Goal: Task Accomplishment & Management: Use online tool/utility

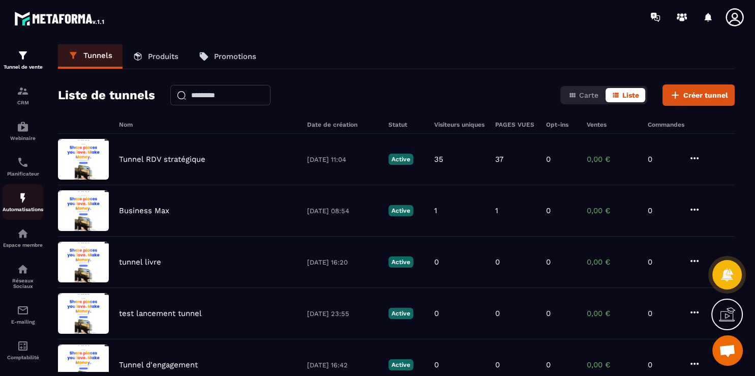
click at [27, 217] on link "Automatisations" at bounding box center [23, 202] width 41 height 36
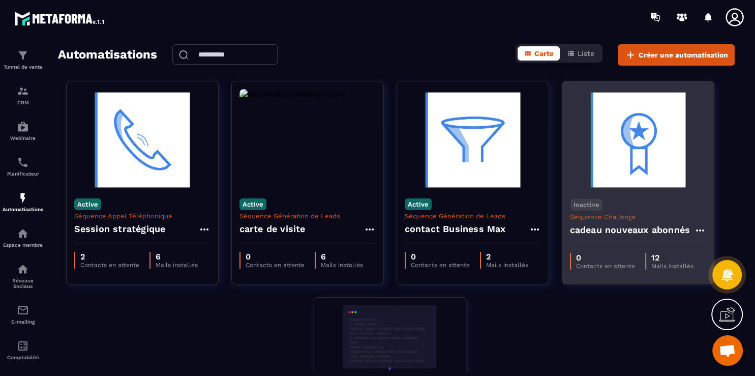
click at [617, 231] on h4 "cadeau nouveaux abonnés" at bounding box center [630, 230] width 120 height 14
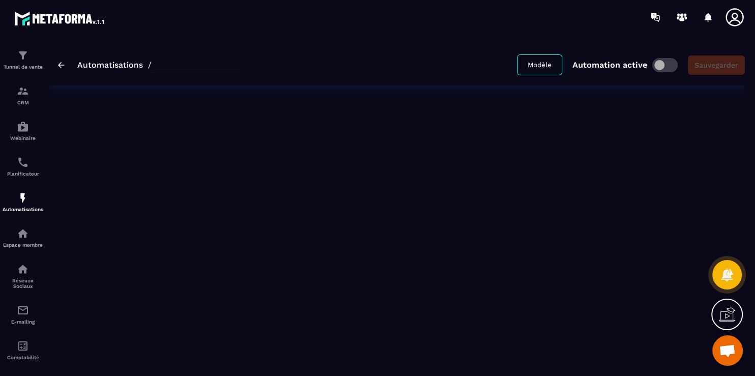
type input "**********"
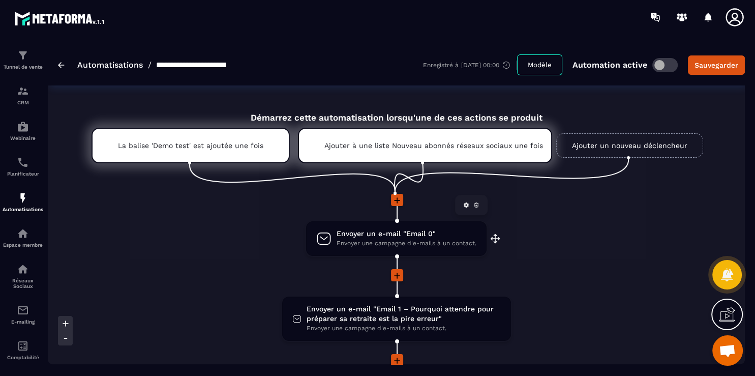
click at [432, 242] on span "Envoyer une campagne d'e-mails à un contact." at bounding box center [407, 243] width 140 height 10
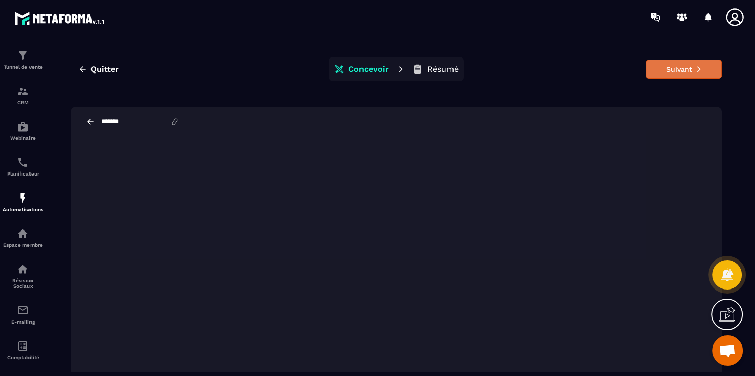
click at [678, 74] on button "Suivant" at bounding box center [684, 68] width 76 height 19
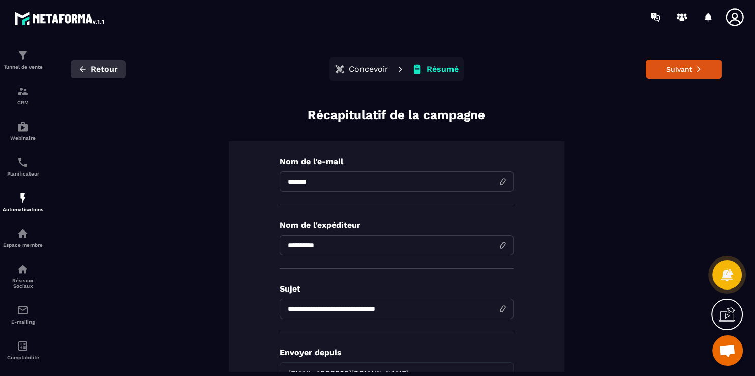
click at [88, 72] on button "Retour" at bounding box center [98, 69] width 55 height 18
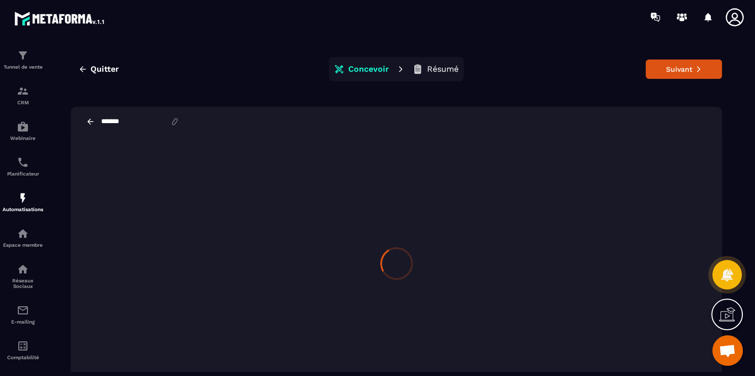
click at [88, 72] on button "Quitter" at bounding box center [99, 69] width 56 height 18
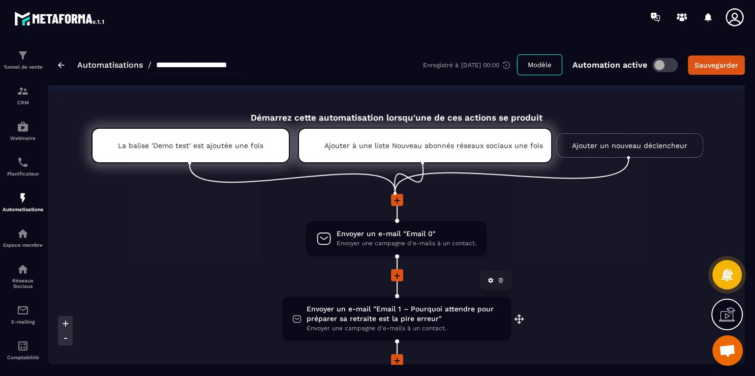
click at [395, 322] on span "Envoyer un e-mail "Email 1 – Pourquoi attendre pour préparer sa retraite est la…" at bounding box center [404, 313] width 194 height 19
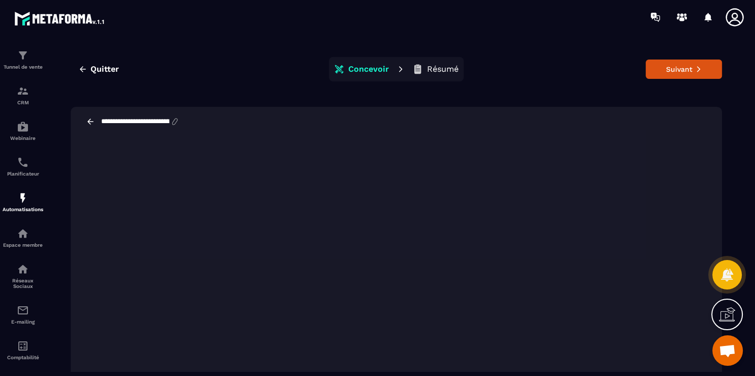
scroll to position [18, 0]
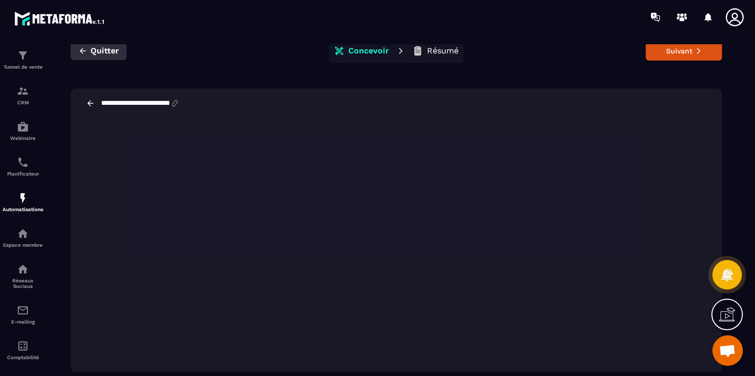
click at [84, 50] on icon "button" at bounding box center [82, 50] width 9 height 9
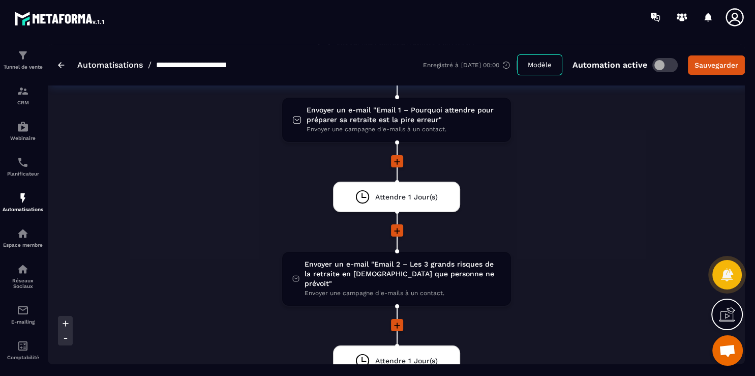
scroll to position [196, 0]
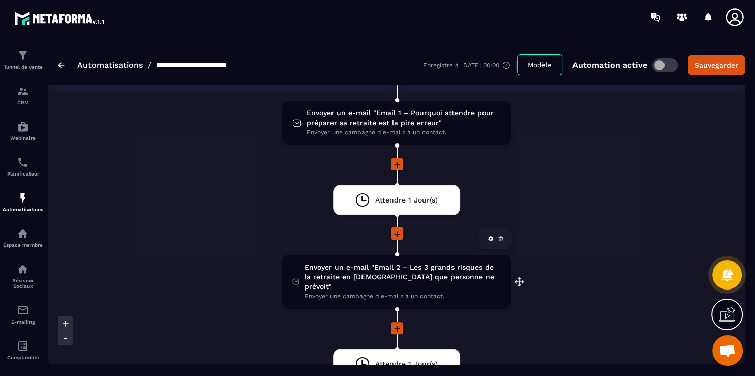
click at [427, 266] on span "Envoyer un e-mail "Email 2 – Les 3 grands risques de la retraite en [DEMOGRAPHI…" at bounding box center [402, 276] width 196 height 29
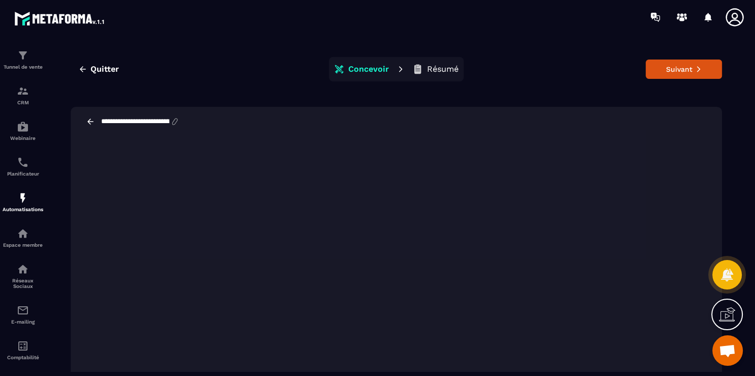
scroll to position [18, 0]
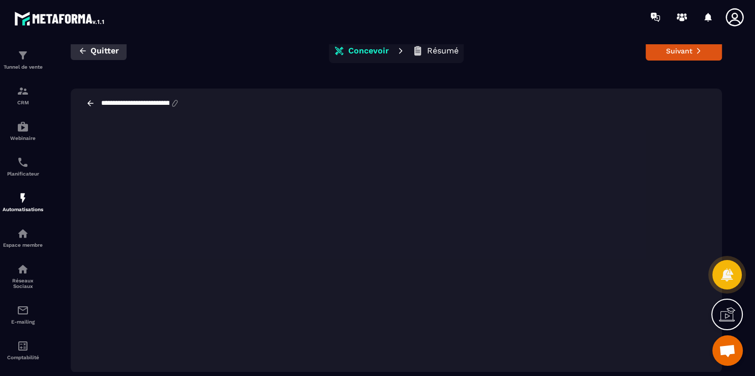
click at [107, 54] on span "Quitter" at bounding box center [104, 51] width 28 height 10
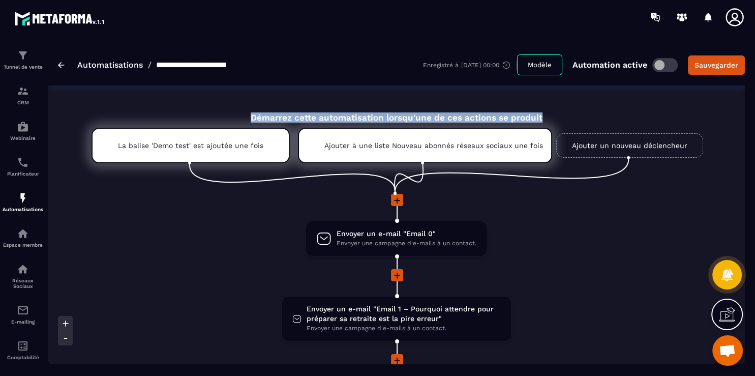
drag, startPoint x: 745, startPoint y: 80, endPoint x: 746, endPoint y: 99, distance: 18.9
click at [746, 99] on section "**********" at bounding box center [377, 205] width 755 height 342
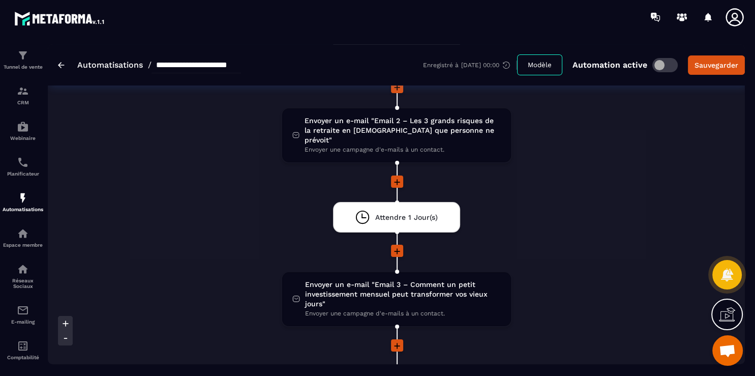
scroll to position [348, 0]
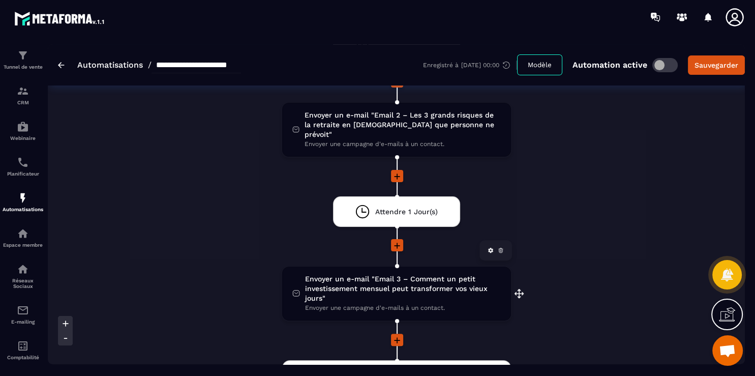
click at [471, 281] on span "Envoyer un e-mail "Email 3 – Comment un petit investissement mensuel peut trans…" at bounding box center [402, 288] width 195 height 29
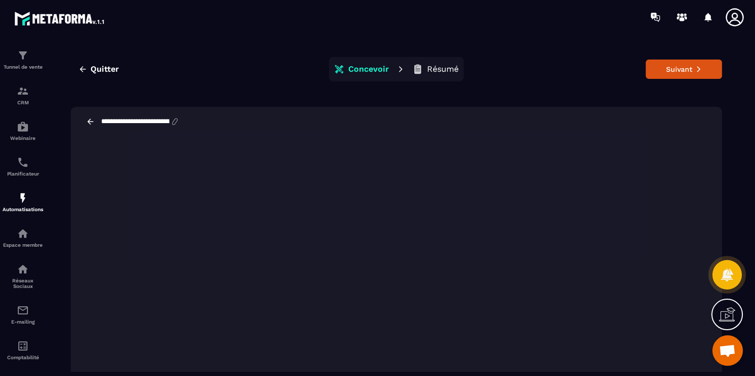
click at [88, 120] on icon at bounding box center [90, 121] width 9 height 9
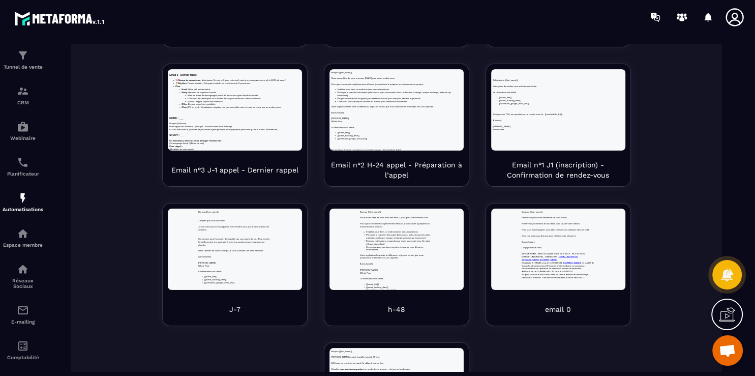
scroll to position [284, 0]
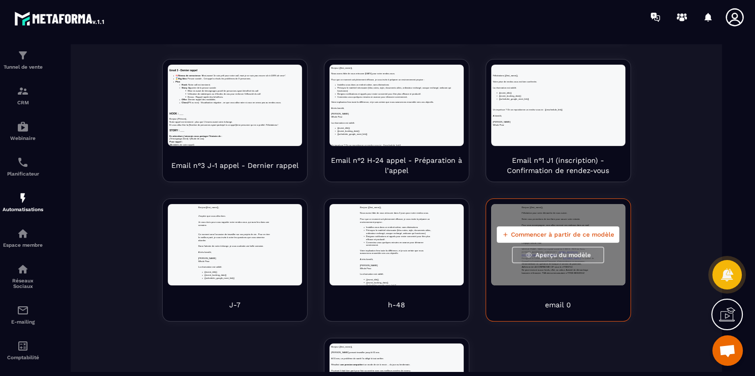
click at [598, 263] on div "Commencer à partir de ce modèle Aperçu du modèle" at bounding box center [558, 244] width 134 height 81
click at [538, 251] on span "Aperçu du modèle" at bounding box center [562, 255] width 55 height 8
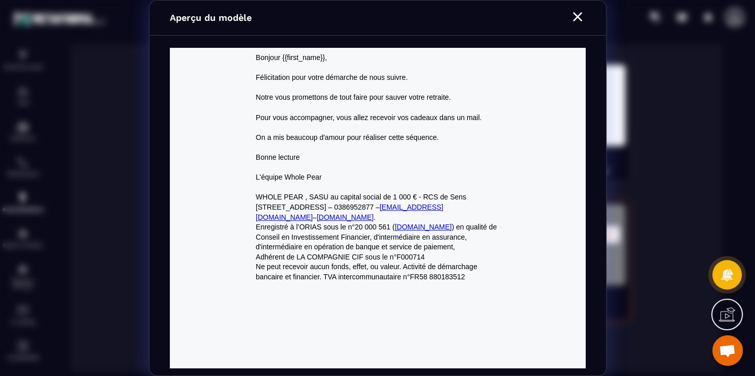
scroll to position [0, 0]
click at [576, 16] on icon "Modal window" at bounding box center [577, 16] width 9 height 9
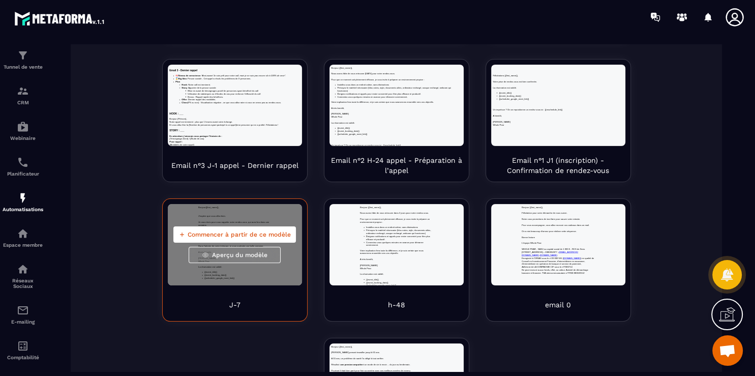
click at [277, 280] on div "Commencer à partir de ce modèle Aperçu du modèle" at bounding box center [235, 244] width 134 height 81
click at [235, 258] on span "Aperçu du modèle" at bounding box center [239, 255] width 55 height 8
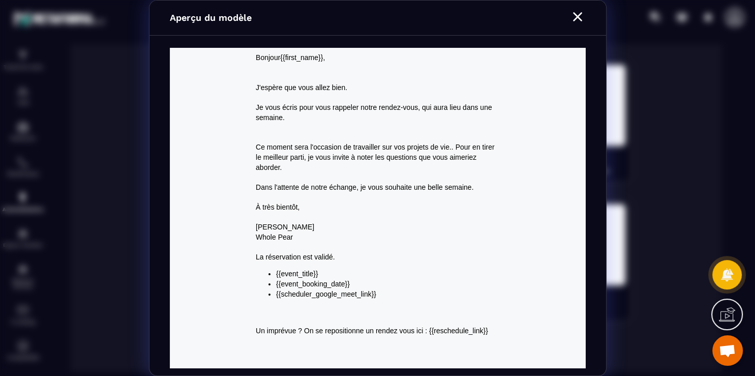
click at [438, 148] on p "Ce moment sera l'occasion de travailler sur vos projets de vie.. Pour en tirer …" at bounding box center [377, 157] width 244 height 30
click at [574, 23] on icon "Modal window" at bounding box center [577, 17] width 16 height 16
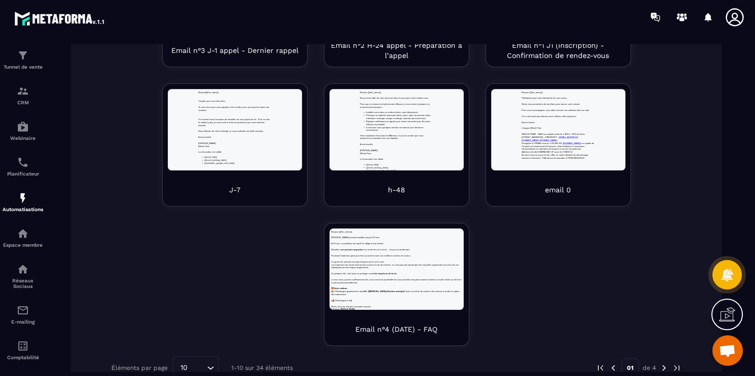
scroll to position [418, 0]
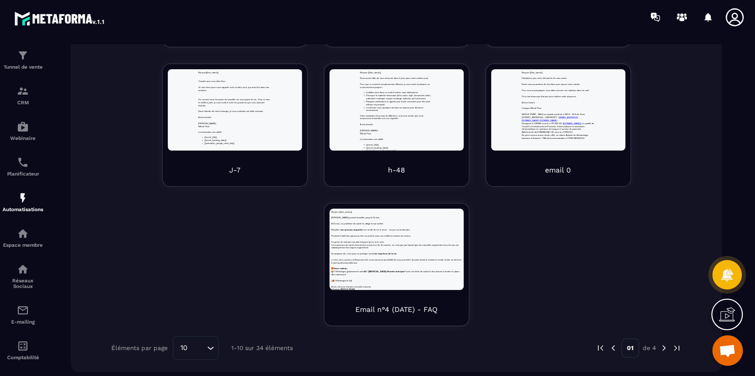
click at [659, 346] on img at bounding box center [663, 347] width 9 height 9
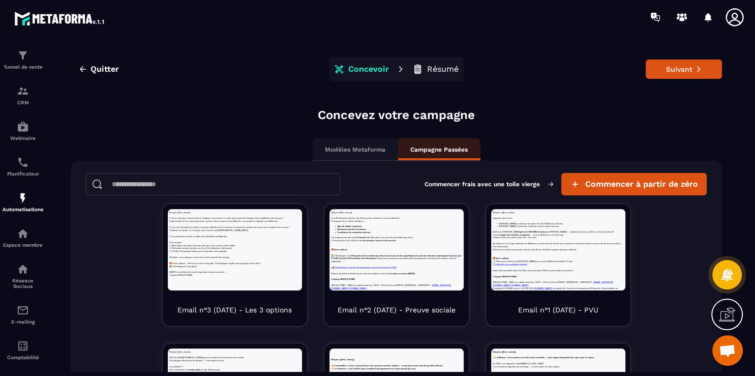
scroll to position [0, 0]
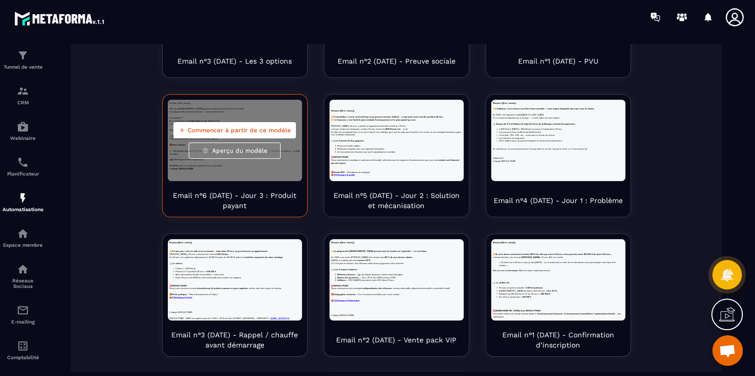
click at [248, 167] on div "Commencer à partir de ce modèle Aperçu du modèle" at bounding box center [235, 140] width 134 height 81
click at [233, 150] on span "Aperçu du modèle" at bounding box center [239, 150] width 55 height 8
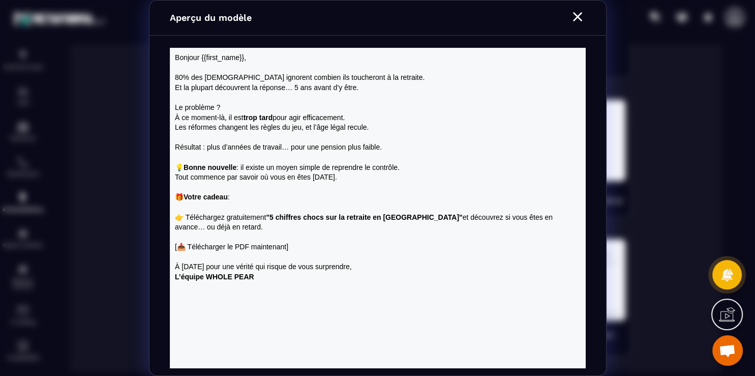
click at [580, 19] on icon "Modal window" at bounding box center [577, 16] width 9 height 9
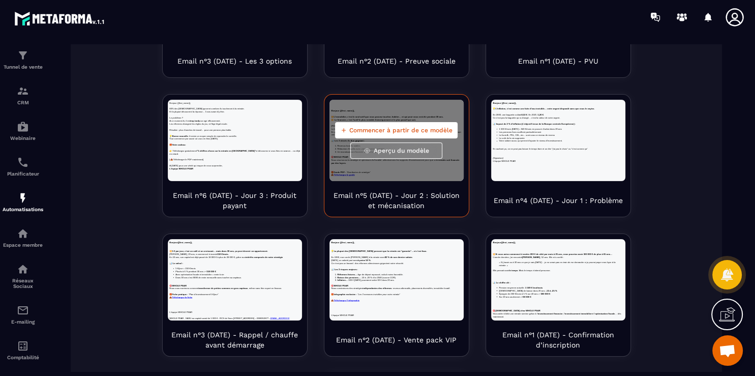
click at [397, 178] on div "Commencer à partir de ce modèle Aperçu du modèle" at bounding box center [396, 140] width 134 height 81
click at [420, 147] on button "Aperçu du modèle" at bounding box center [396, 150] width 92 height 16
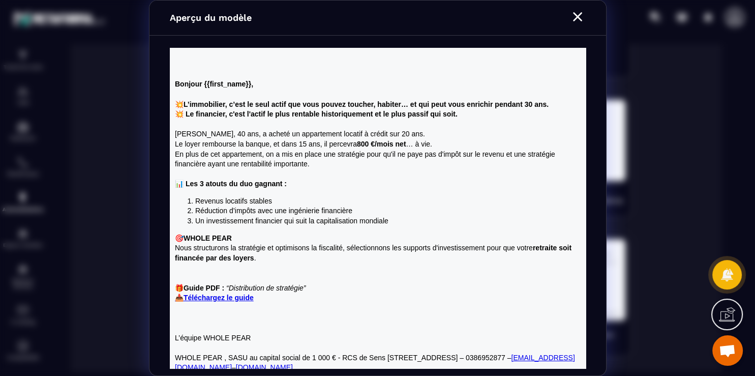
click at [308, 298] on p "🎁 Guide PDF : “Distribution de stratégie” 📥 Téléchargez le guide" at bounding box center [377, 293] width 406 height 20
click at [226, 299] on strong "Téléchargez le guide" at bounding box center [218, 297] width 70 height 8
click at [576, 15] on icon "Modal window" at bounding box center [577, 16] width 9 height 9
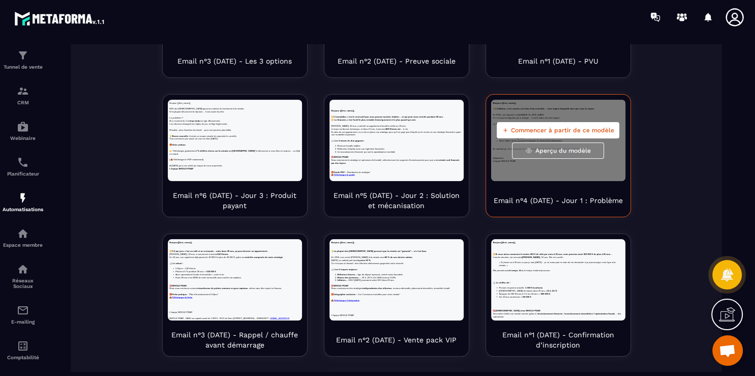
click at [529, 177] on div "Commencer à partir de ce modèle Aperçu du modèle" at bounding box center [558, 140] width 134 height 81
click at [551, 155] on button "Aperçu du modèle" at bounding box center [558, 150] width 92 height 16
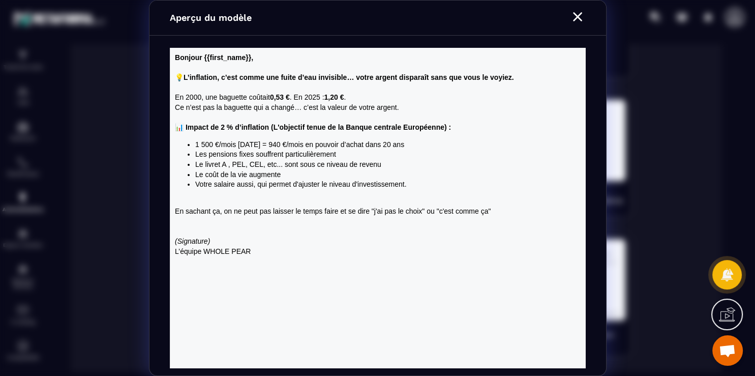
click at [578, 26] on div "Modal window" at bounding box center [577, 18] width 16 height 18
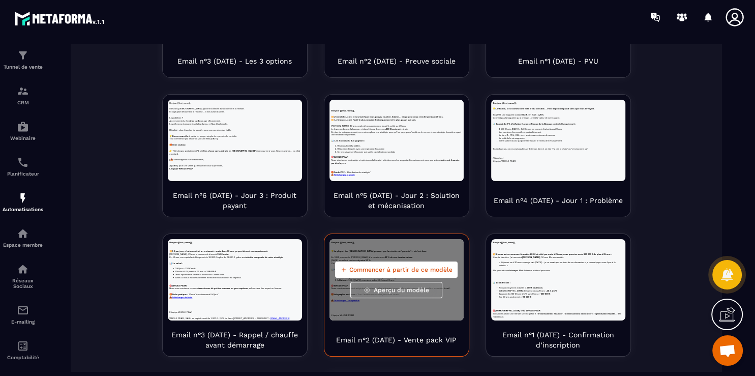
click at [422, 303] on div "Commencer à partir de ce modèle Aperçu du modèle" at bounding box center [396, 279] width 134 height 81
click at [402, 290] on span "Aperçu du modèle" at bounding box center [401, 290] width 55 height 8
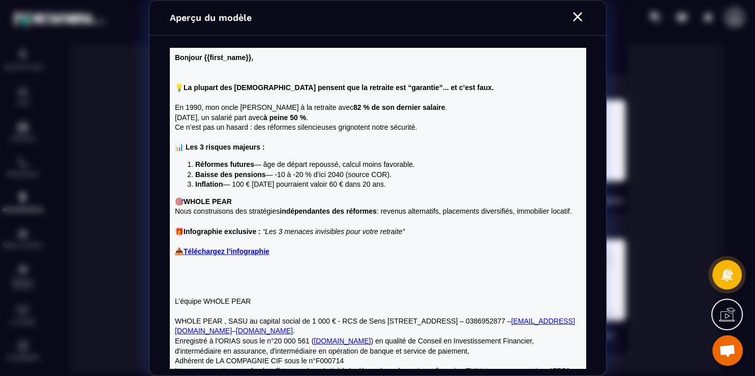
click at [227, 255] on strong "Téléchargez l’infographie" at bounding box center [226, 251] width 86 height 8
click at [575, 17] on icon "Modal window" at bounding box center [577, 17] width 16 height 16
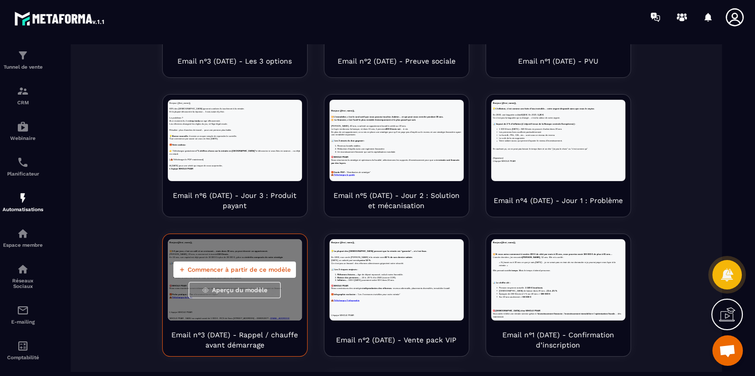
click at [233, 292] on span "Aperçu du modèle" at bounding box center [239, 290] width 55 height 8
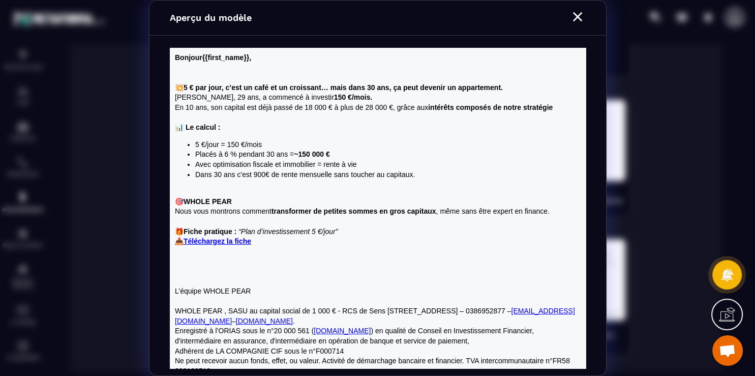
click at [242, 238] on strong "Téléchargez la fiche" at bounding box center [217, 241] width 68 height 8
click at [579, 19] on icon "Modal window" at bounding box center [577, 16] width 9 height 9
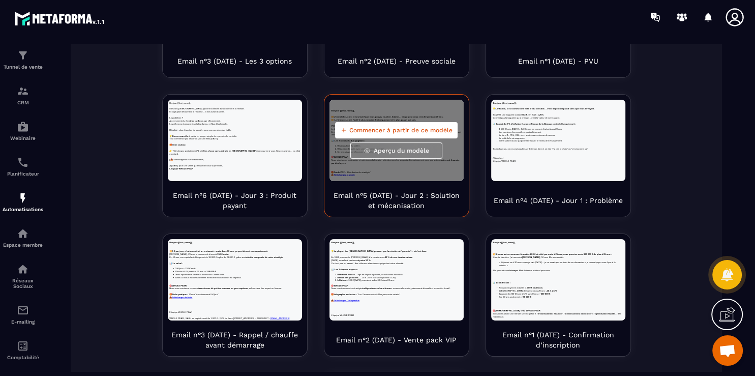
click at [406, 171] on div "Commencer à partir de ce modèle Aperçu du modèle" at bounding box center [396, 140] width 134 height 81
click at [414, 151] on span "Aperçu du modèle" at bounding box center [401, 150] width 55 height 8
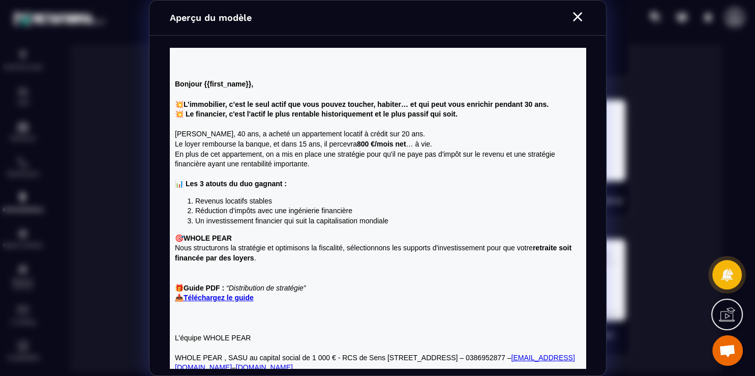
click at [214, 295] on strong "Téléchargez le guide" at bounding box center [218, 297] width 70 height 8
click at [575, 13] on icon "Modal window" at bounding box center [577, 17] width 16 height 16
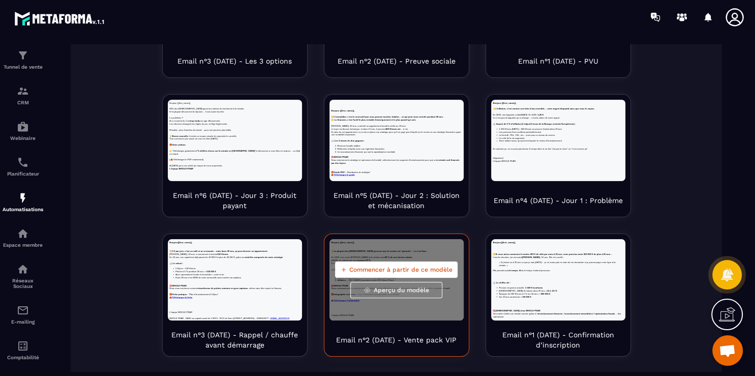
click at [386, 316] on div "Commencer à partir de ce modèle Aperçu du modèle" at bounding box center [396, 279] width 134 height 81
click at [402, 292] on span "Aperçu du modèle" at bounding box center [401, 290] width 55 height 8
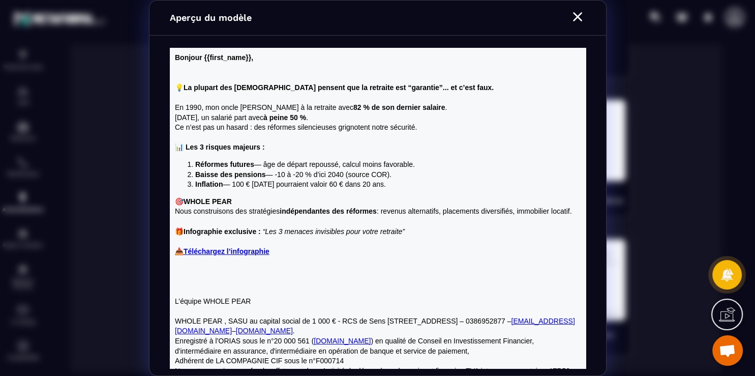
click at [574, 19] on icon "Modal window" at bounding box center [577, 17] width 16 height 16
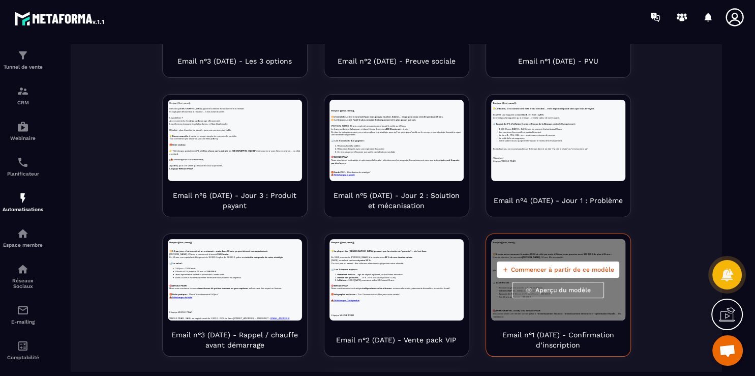
click at [557, 292] on span "Aperçu du modèle" at bounding box center [562, 290] width 55 height 8
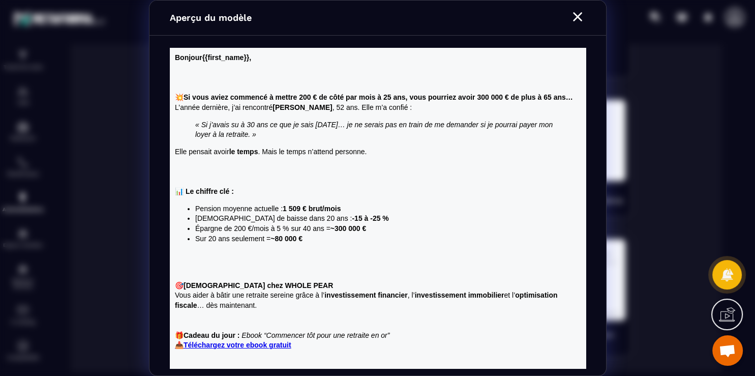
click at [285, 349] on strong "Téléchargez votre ebook gratuit" at bounding box center [237, 345] width 108 height 8
click at [576, 17] on icon "Modal window" at bounding box center [577, 17] width 16 height 16
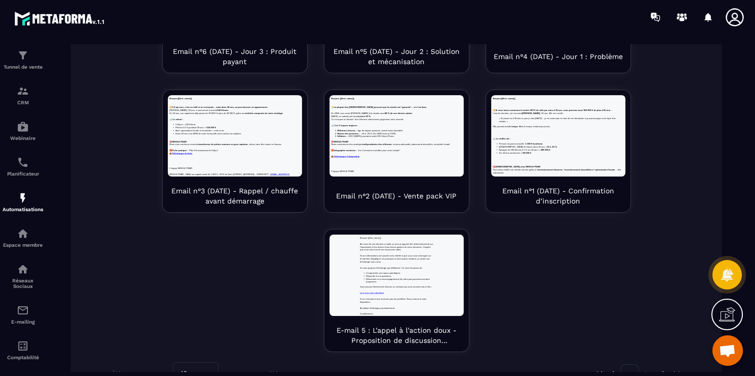
scroll to position [396, 0]
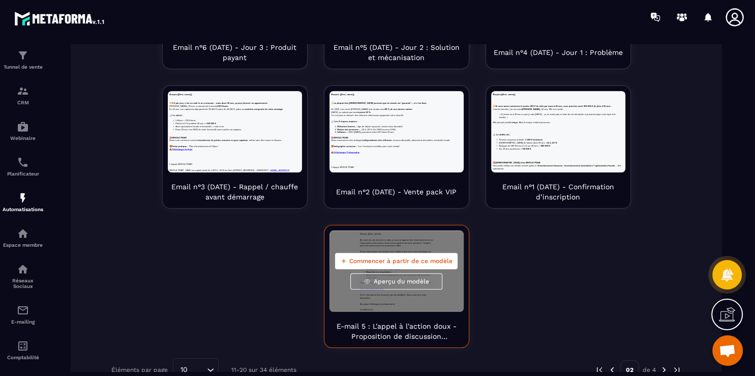
click at [413, 281] on span "Aperçu du modèle" at bounding box center [401, 281] width 55 height 8
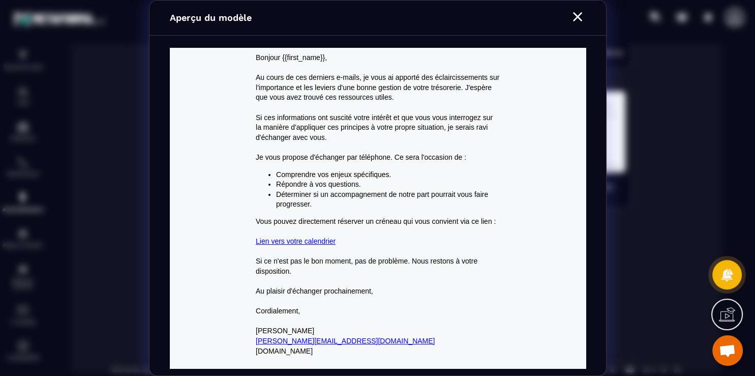
scroll to position [0, 0]
click at [576, 23] on icon "Modal window" at bounding box center [577, 17] width 16 height 16
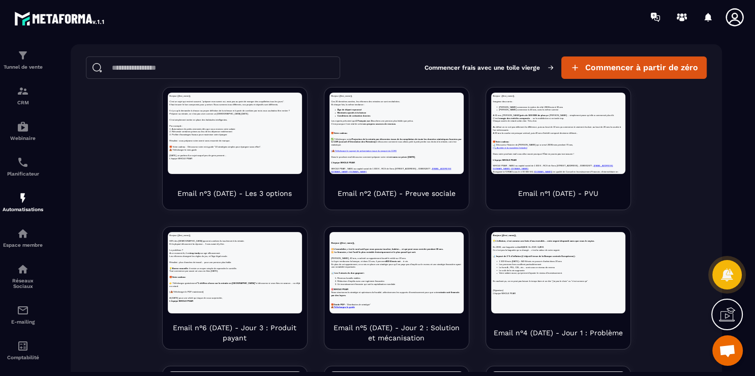
scroll to position [122, 0]
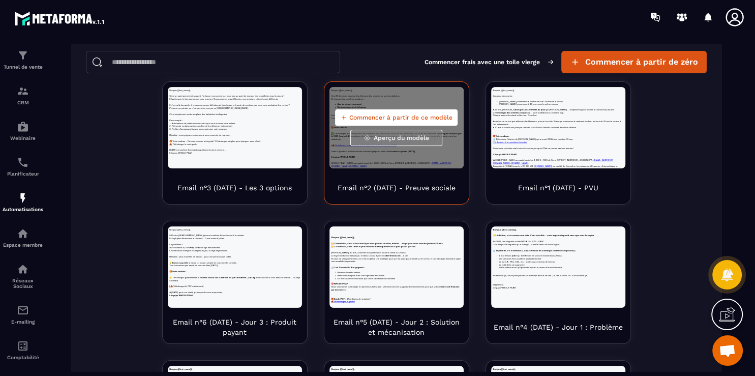
click at [485, 221] on div "Commencer à partir de ce modèle Aperçu du modèle Email n°2 (DATE) - Preuve soci…" at bounding box center [557, 282] width 145 height 123
click at [395, 139] on span "Aperçu du modèle" at bounding box center [401, 138] width 55 height 8
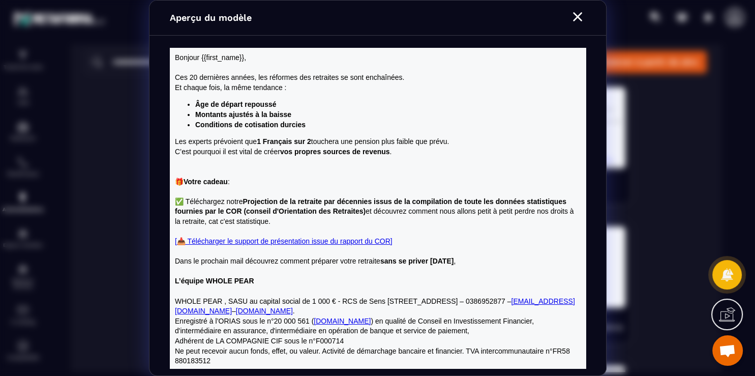
scroll to position [0, 0]
click at [363, 239] on link "[📥 Télécharger le support de présentation issue du rapport du COR]" at bounding box center [283, 241] width 218 height 8
click at [579, 15] on icon "Modal window" at bounding box center [577, 16] width 9 height 9
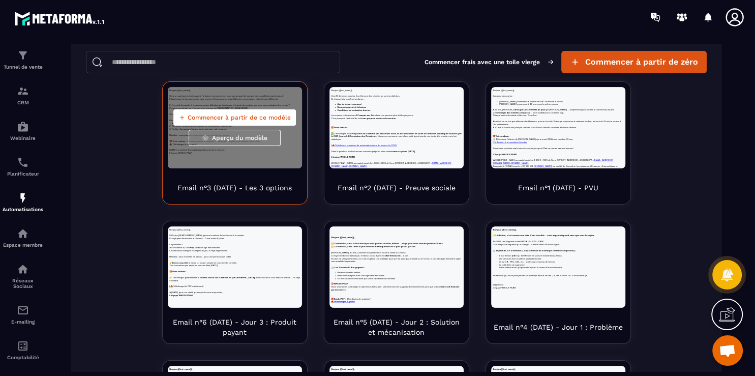
click at [237, 139] on span "Aperçu du modèle" at bounding box center [239, 138] width 55 height 8
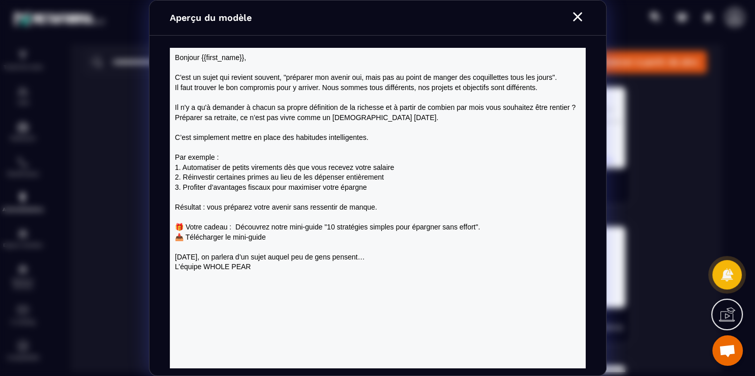
click at [580, 13] on icon "Modal window" at bounding box center [577, 17] width 16 height 16
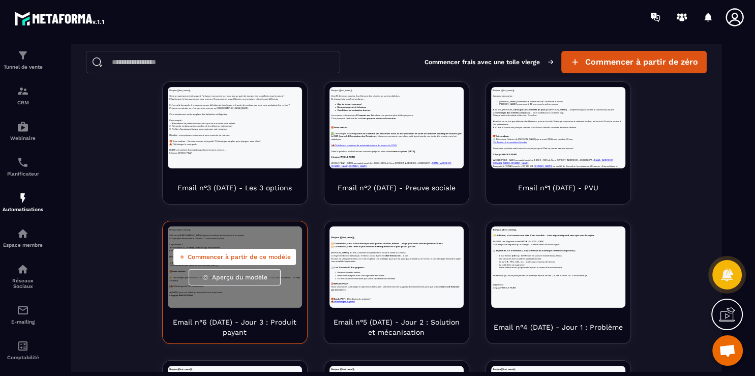
click at [217, 299] on div "Commencer à partir de ce modèle Aperçu du modèle" at bounding box center [235, 266] width 134 height 81
click at [229, 277] on span "Aperçu du modèle" at bounding box center [239, 277] width 55 height 8
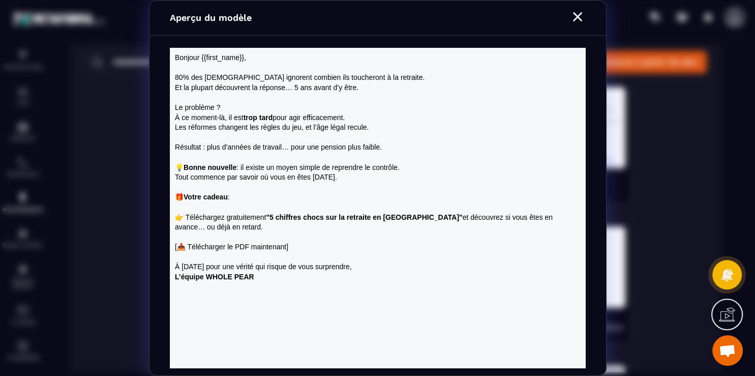
click at [577, 12] on icon "Modal window" at bounding box center [577, 17] width 16 height 16
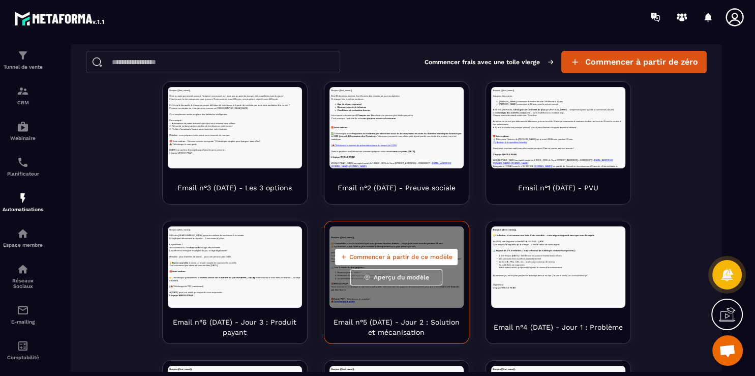
click at [403, 282] on button "Aperçu du modèle" at bounding box center [396, 277] width 92 height 16
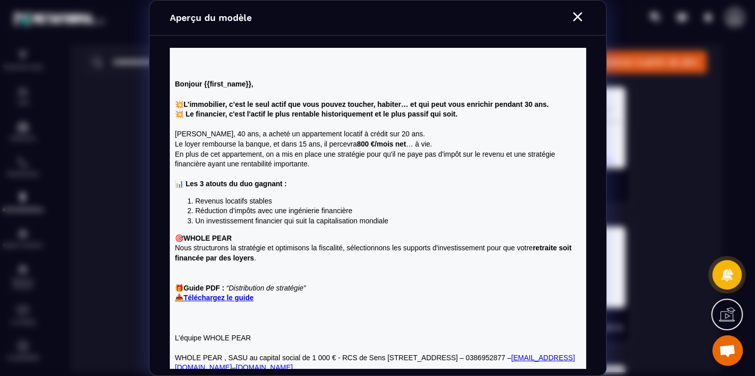
click at [578, 19] on icon "Modal window" at bounding box center [577, 17] width 16 height 16
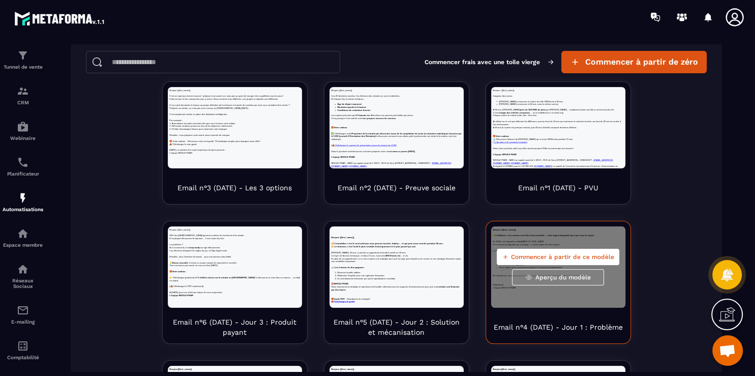
click at [549, 279] on span "Aperçu du modèle" at bounding box center [562, 277] width 55 height 8
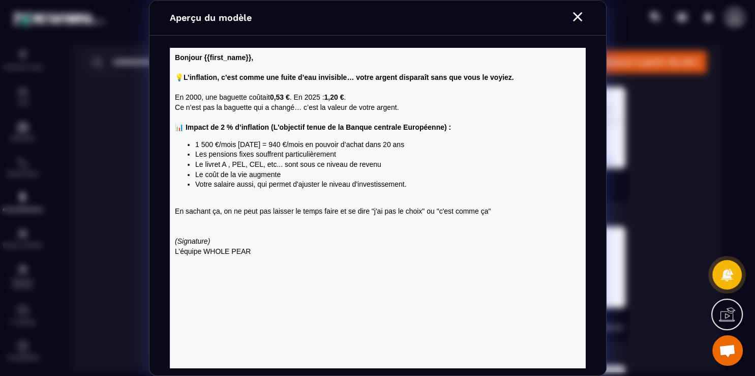
click at [578, 15] on icon "Modal window" at bounding box center [577, 17] width 16 height 16
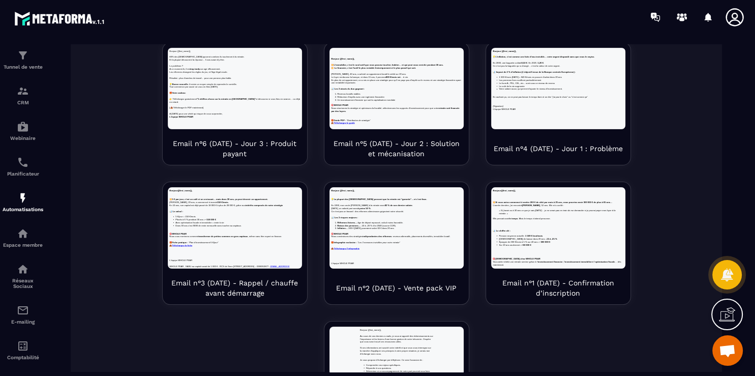
scroll to position [305, 0]
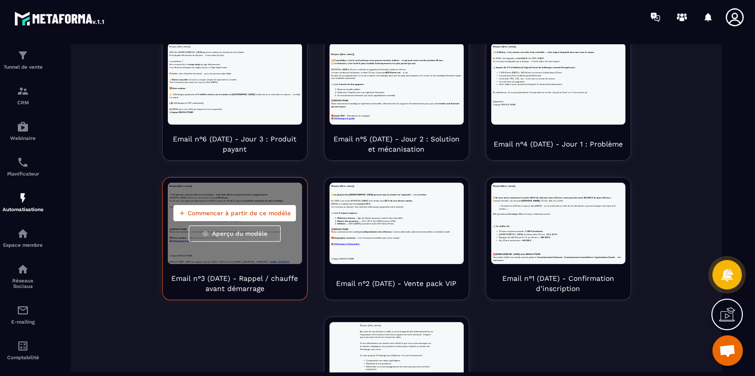
click at [232, 231] on span "Aperçu du modèle" at bounding box center [239, 233] width 55 height 8
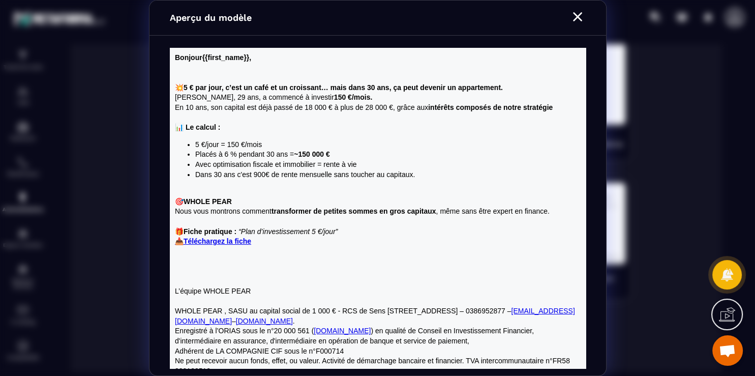
scroll to position [0, 0]
click at [577, 24] on icon "Modal window" at bounding box center [577, 17] width 16 height 16
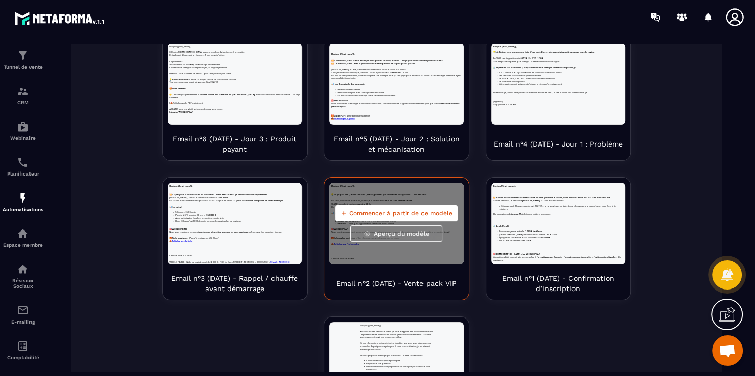
click at [384, 282] on p "Email n°2 (DATE) - Vente pack VIP" at bounding box center [396, 283] width 120 height 10
click at [375, 285] on p "Email n°2 (DATE) - Vente pack VIP" at bounding box center [396, 283] width 120 height 10
click at [381, 232] on span "Aperçu du modèle" at bounding box center [401, 233] width 55 height 8
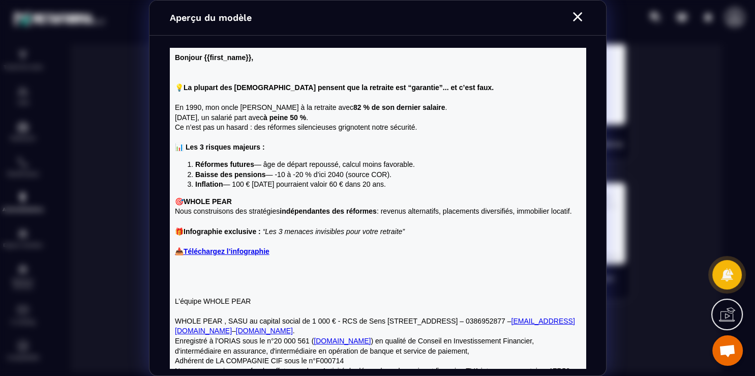
click at [575, 15] on icon "Modal window" at bounding box center [577, 16] width 9 height 9
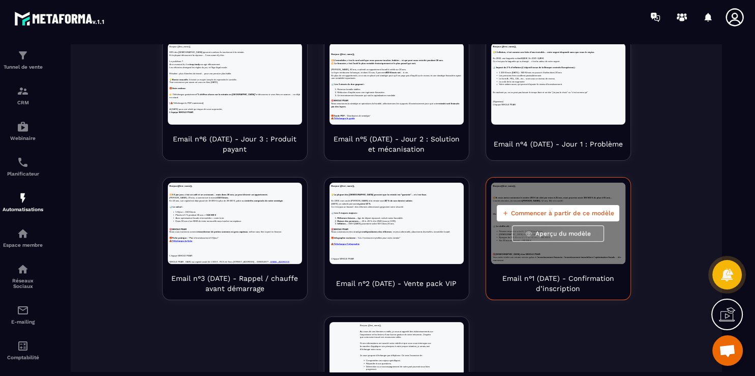
click at [551, 234] on span "Aperçu du modèle" at bounding box center [562, 233] width 55 height 8
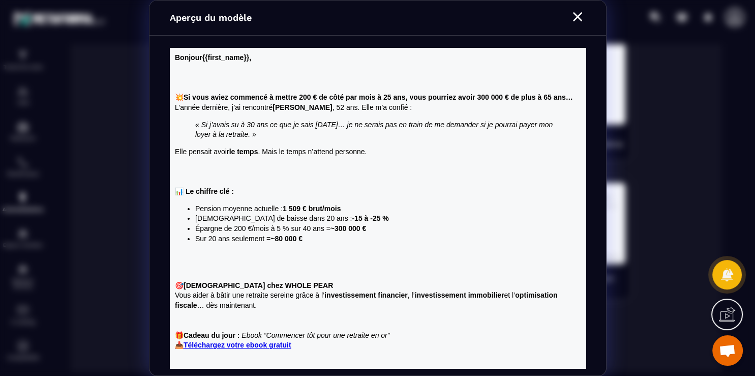
click at [579, 13] on icon "Modal window" at bounding box center [577, 17] width 16 height 16
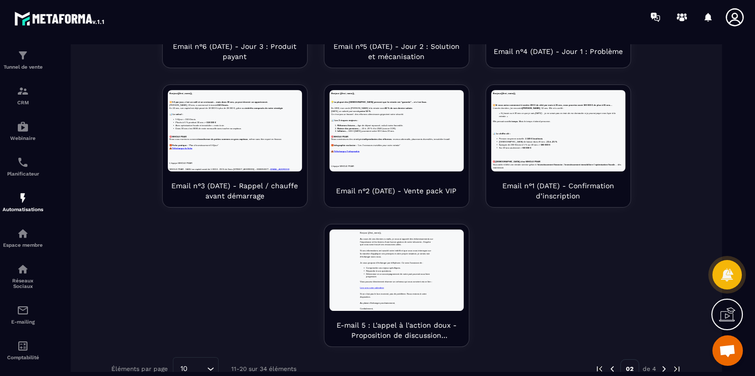
scroll to position [418, 0]
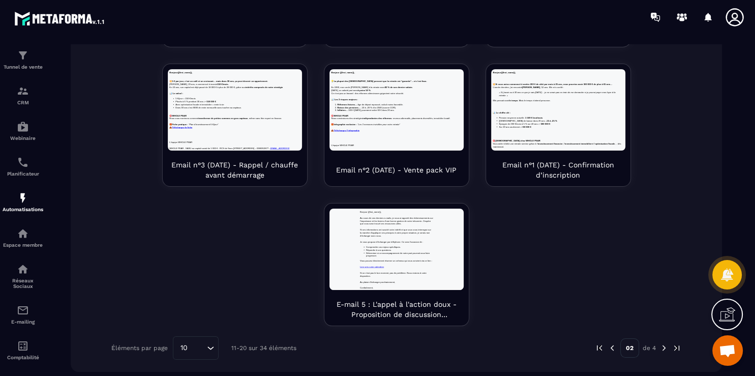
click at [659, 348] on img at bounding box center [663, 347] width 9 height 9
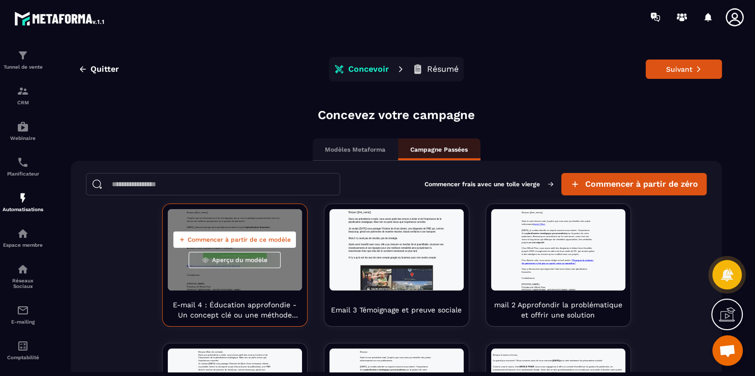
scroll to position [0, 0]
click at [230, 260] on span "Aperçu du modèle" at bounding box center [239, 260] width 55 height 8
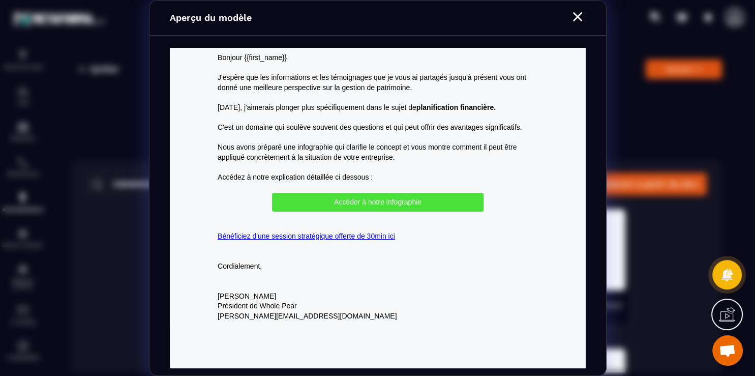
click at [345, 197] on span "Accéder à notre infographie" at bounding box center [376, 202] width 211 height 19
click at [360, 238] on link "Bénéficiez d'une session stratégique offerte de 30min ici" at bounding box center [305, 236] width 177 height 8
click at [583, 19] on icon "Modal window" at bounding box center [577, 17] width 16 height 16
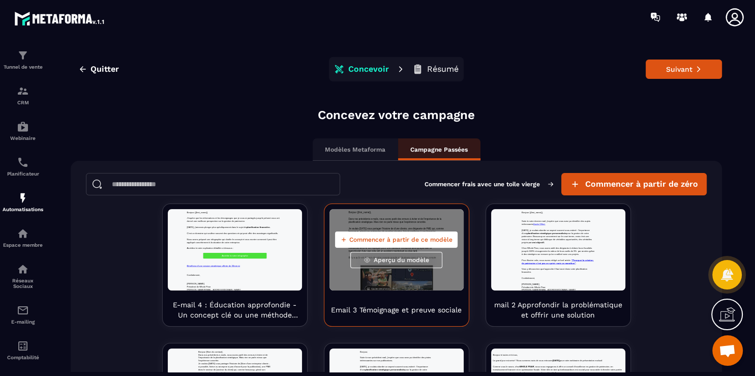
click at [380, 263] on span "Aperçu du modèle" at bounding box center [401, 260] width 55 height 8
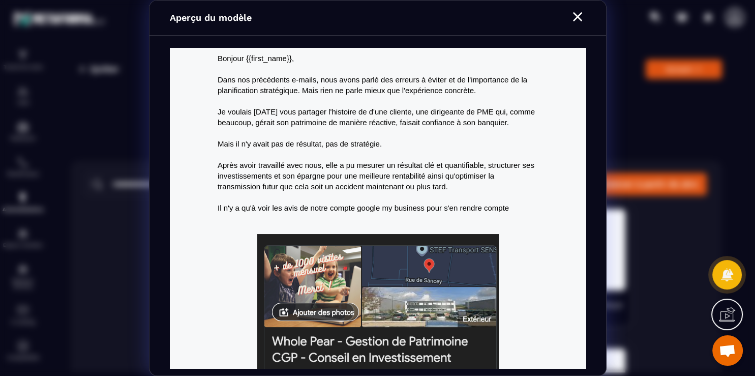
click at [572, 25] on div "Modal window" at bounding box center [577, 18] width 16 height 18
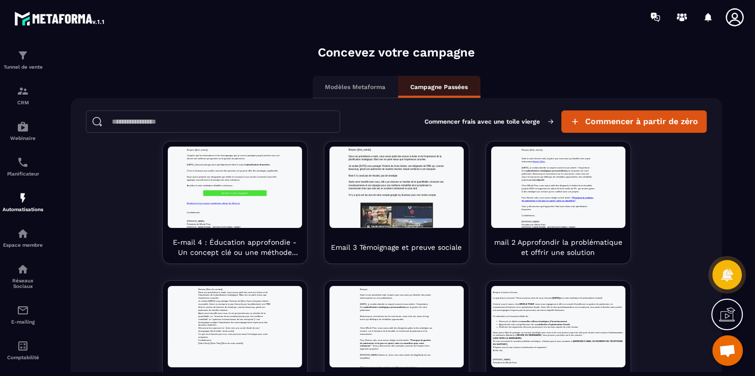
scroll to position [83, 0]
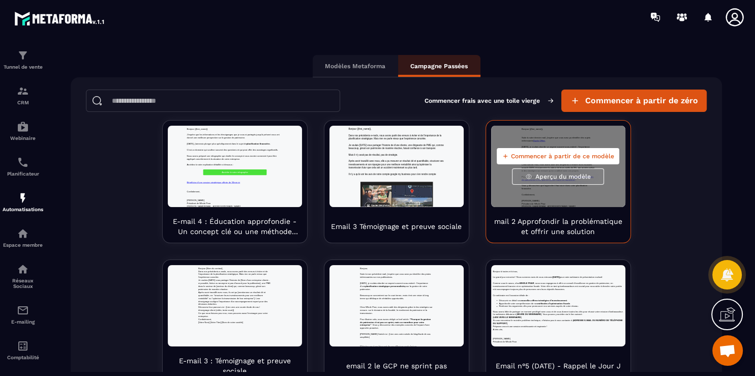
click at [558, 178] on span "Aperçu du modèle" at bounding box center [562, 176] width 55 height 8
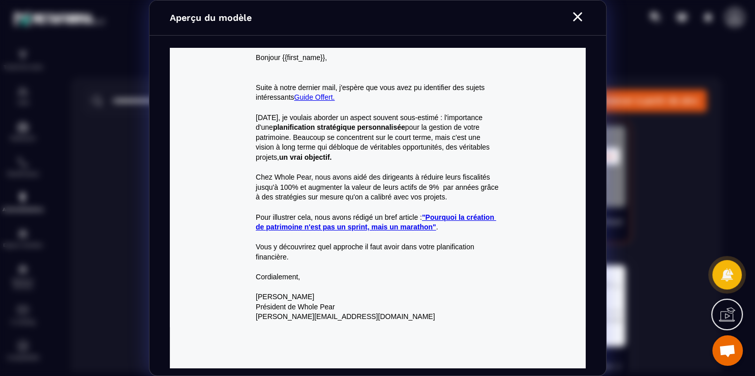
scroll to position [0, 0]
click at [405, 228] on strong ""Pourquoi la création de patrimoine n'est pas un sprint, mais un marathon"" at bounding box center [375, 222] width 240 height 18
click at [576, 21] on icon "Modal window" at bounding box center [577, 17] width 16 height 16
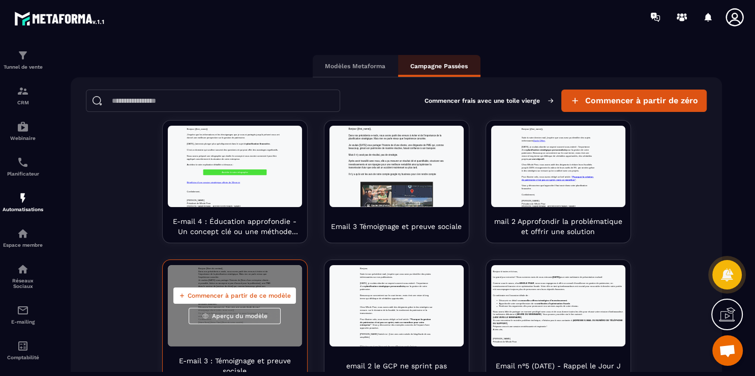
click at [244, 319] on button "Aperçu du modèle" at bounding box center [235, 316] width 92 height 16
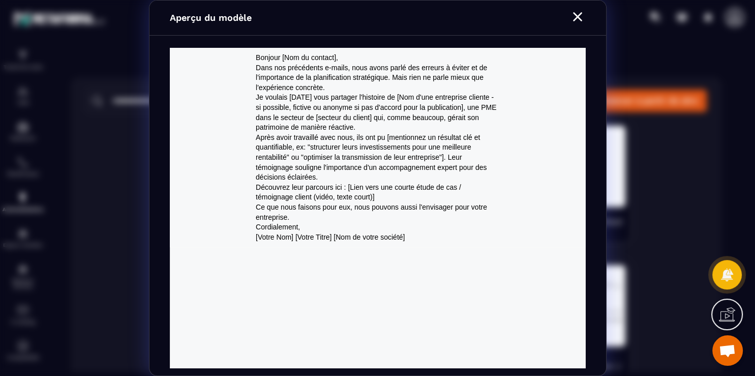
click at [575, 19] on icon "Modal window" at bounding box center [577, 16] width 9 height 9
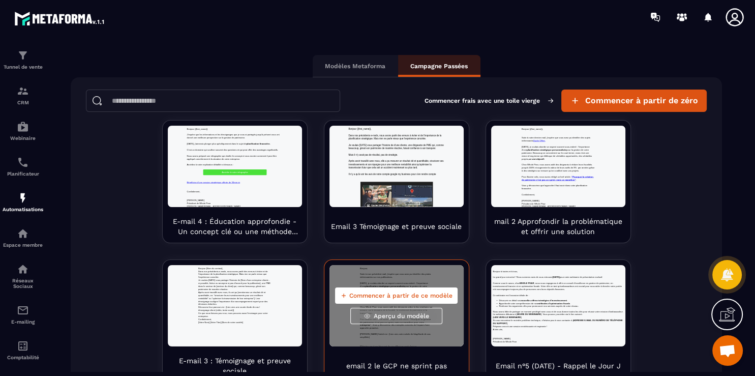
click at [401, 317] on span "Aperçu du modèle" at bounding box center [401, 316] width 55 height 8
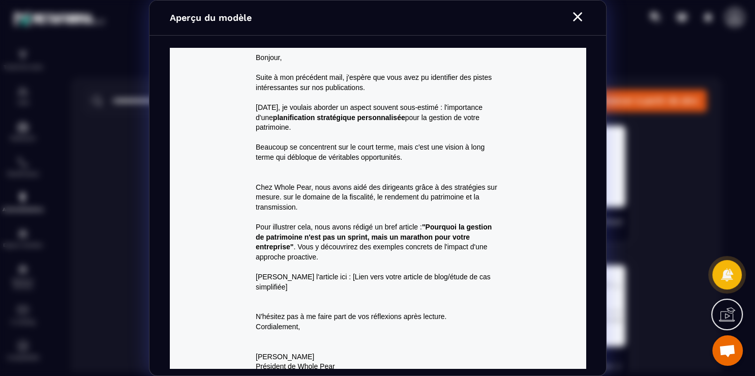
click at [585, 12] on icon "Modal window" at bounding box center [577, 17] width 16 height 16
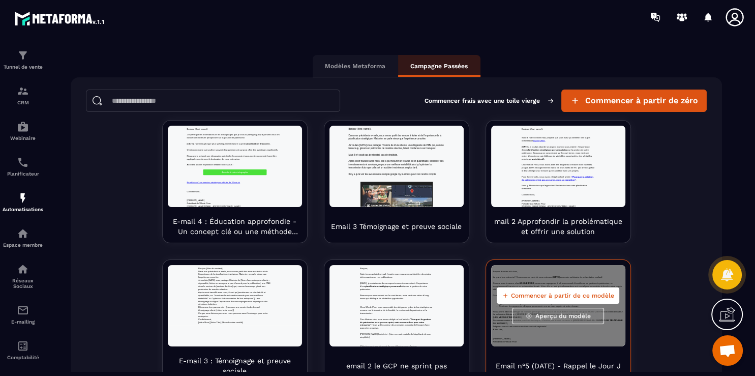
click at [557, 318] on span "Aperçu du modèle" at bounding box center [562, 316] width 55 height 8
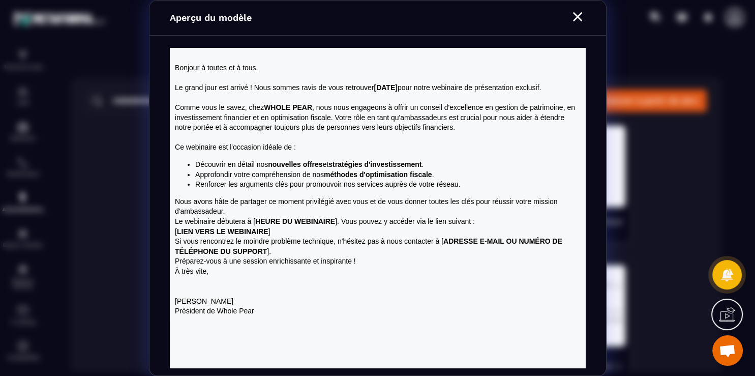
click at [577, 25] on div "Modal window" at bounding box center [577, 18] width 16 height 18
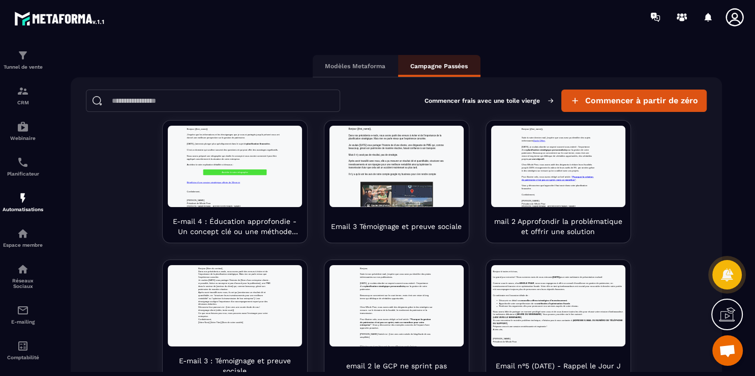
scroll to position [405, 0]
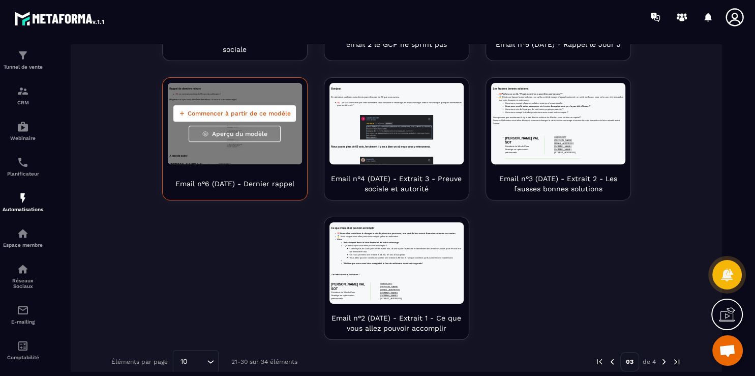
click at [212, 136] on span "Aperçu du modèle" at bounding box center [239, 134] width 55 height 8
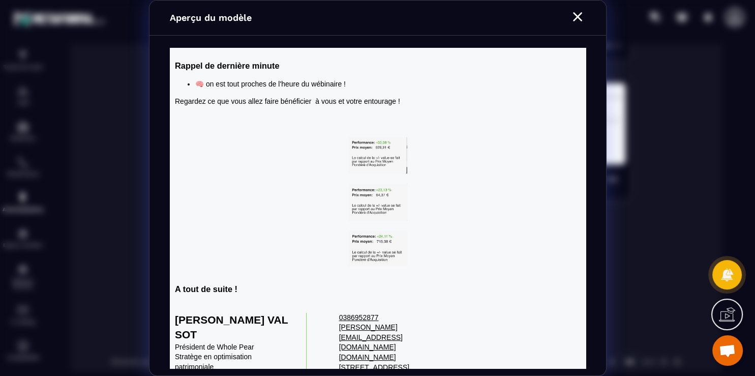
scroll to position [0, 0]
click at [578, 16] on icon "Modal window" at bounding box center [577, 16] width 9 height 9
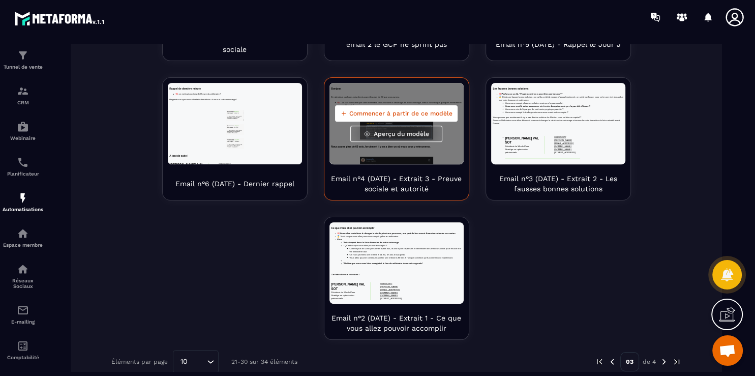
click at [403, 139] on button "Aperçu du modèle" at bounding box center [396, 134] width 92 height 16
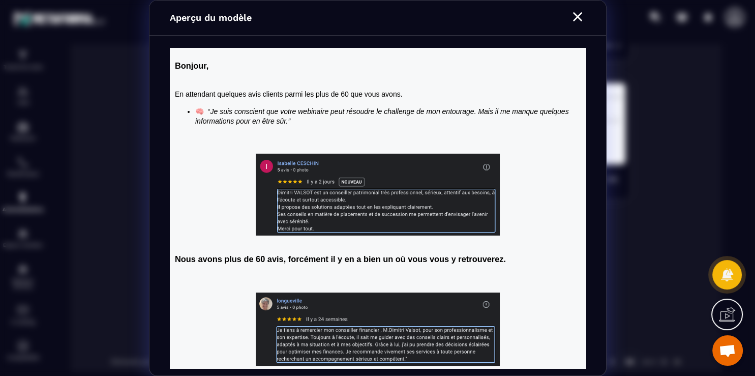
click at [582, 14] on icon "Modal window" at bounding box center [577, 17] width 16 height 16
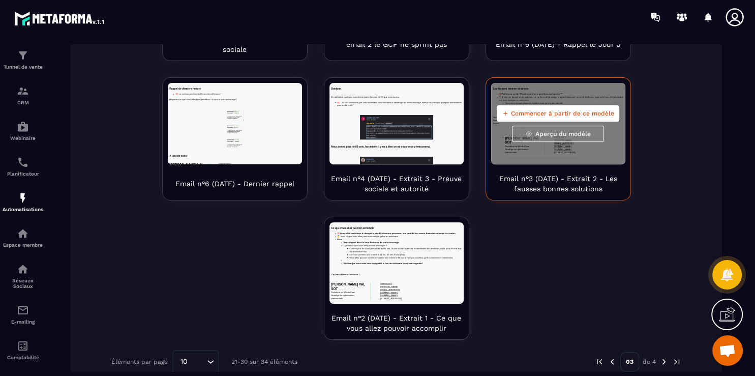
click at [572, 136] on span "Aperçu du modèle" at bounding box center [562, 134] width 55 height 8
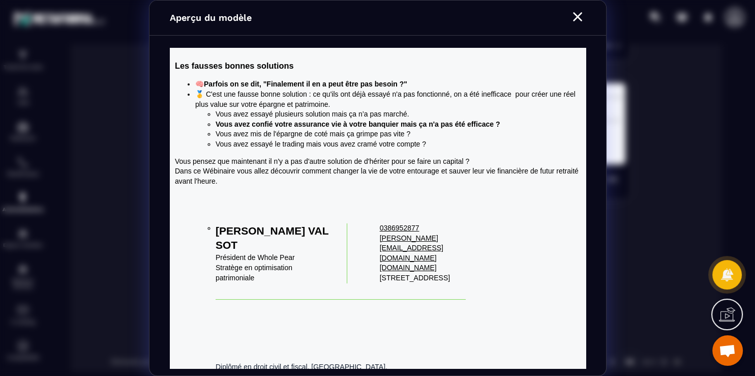
click at [582, 13] on icon "Modal window" at bounding box center [577, 16] width 9 height 9
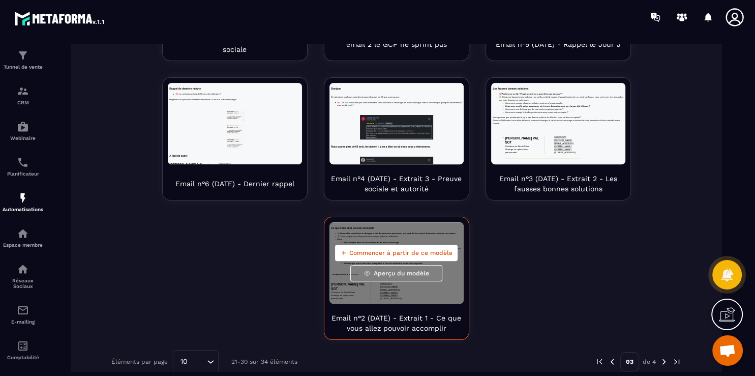
click at [379, 272] on span "Aperçu du modèle" at bounding box center [401, 273] width 55 height 8
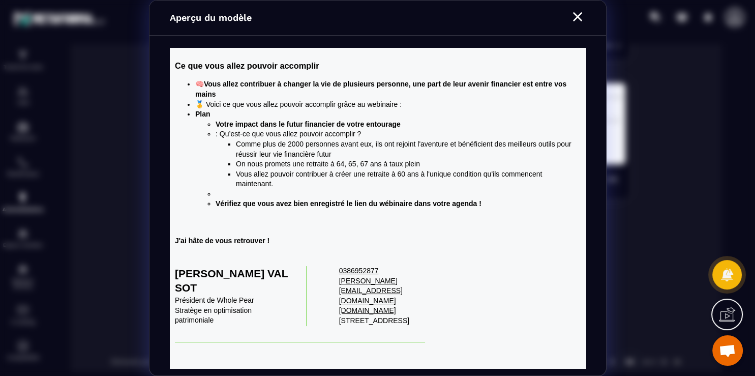
click at [581, 19] on icon "Modal window" at bounding box center [577, 17] width 16 height 16
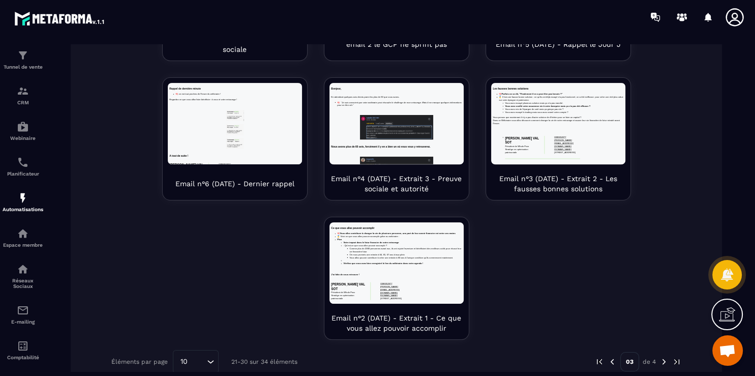
click at [659, 362] on img at bounding box center [663, 361] width 9 height 9
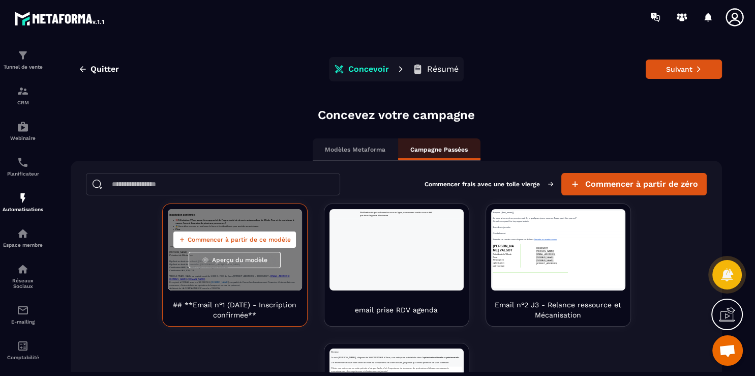
click at [233, 265] on button "Aperçu du modèle" at bounding box center [235, 260] width 92 height 16
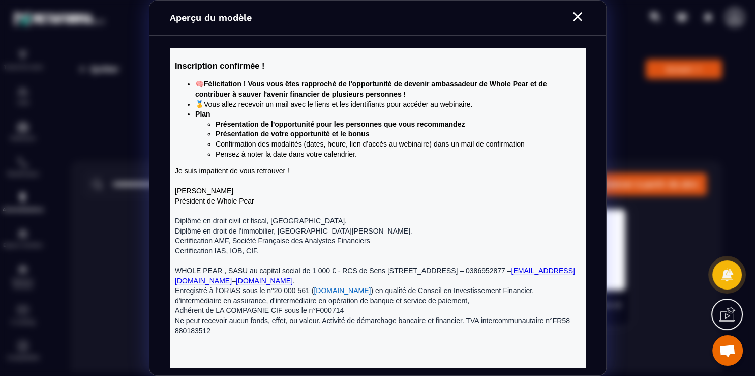
click at [575, 17] on icon "Modal window" at bounding box center [577, 17] width 16 height 16
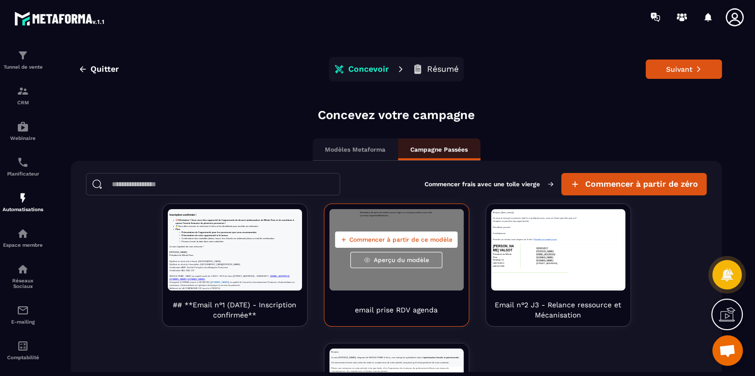
click at [409, 259] on span "Aperçu du modèle" at bounding box center [401, 260] width 55 height 8
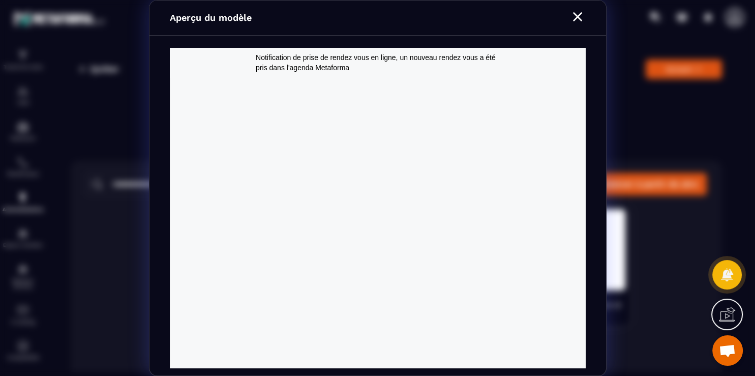
click at [576, 19] on icon "Modal window" at bounding box center [577, 17] width 16 height 16
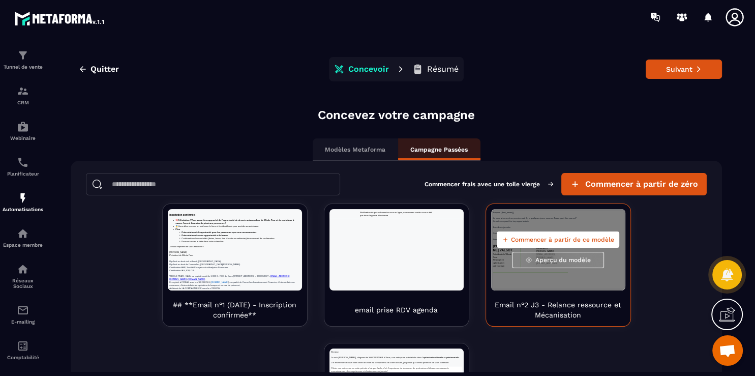
click at [548, 259] on span "Aperçu du modèle" at bounding box center [562, 260] width 55 height 8
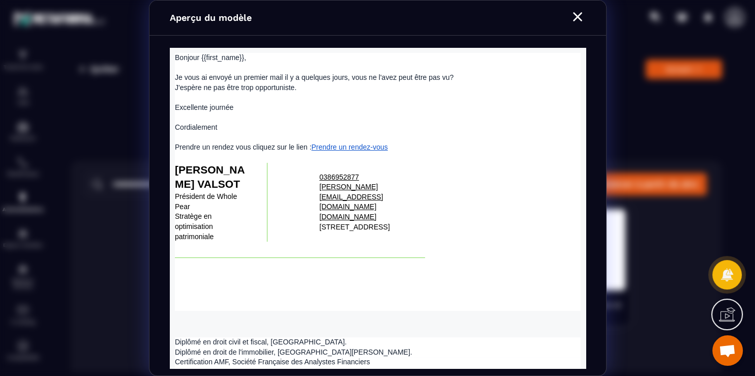
click at [580, 16] on icon "Modal window" at bounding box center [577, 17] width 16 height 16
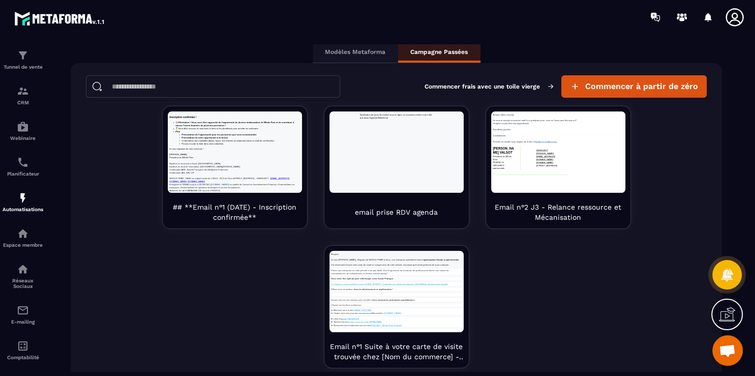
scroll to position [103, 0]
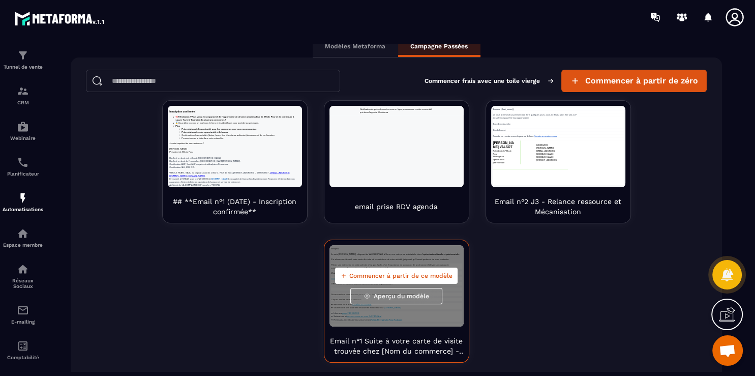
click at [387, 296] on span "Aperçu du modèle" at bounding box center [401, 296] width 55 height 8
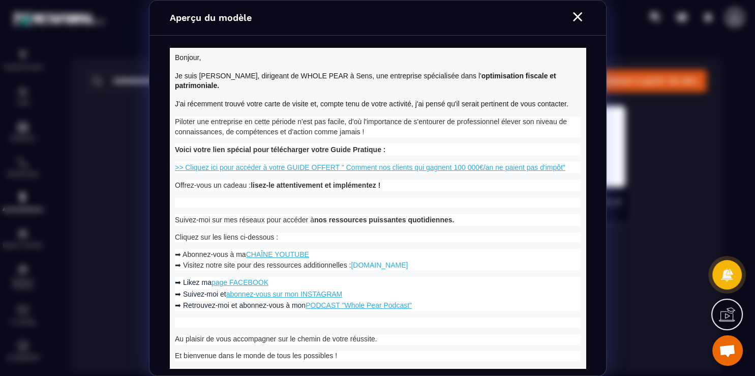
scroll to position [0, 0]
click at [501, 163] on link ">> Cliquez ici pour accéder à votre GUIDE OFFERT " Comment nos clients qui gagn…" at bounding box center [369, 167] width 390 height 8
click at [578, 15] on icon "Modal window" at bounding box center [577, 16] width 9 height 9
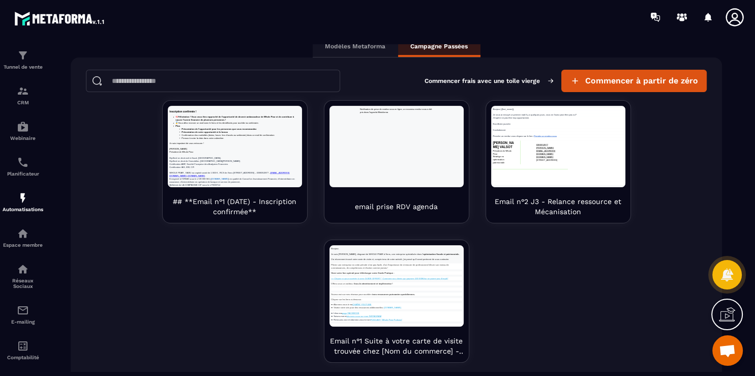
click at [729, 17] on icon at bounding box center [734, 17] width 20 height 20
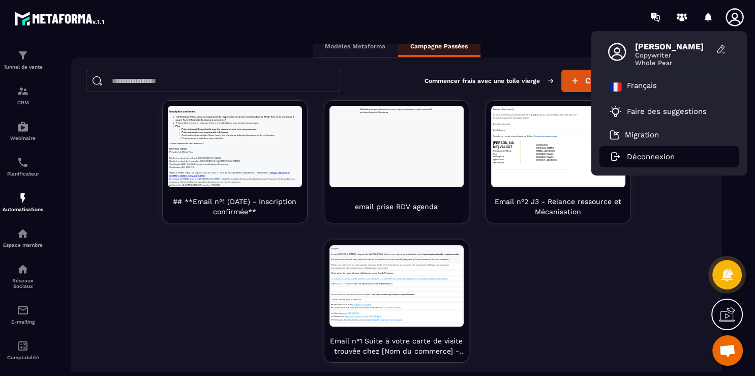
click at [632, 164] on li "Déconnexion" at bounding box center [669, 156] width 140 height 21
